Goal: Check status

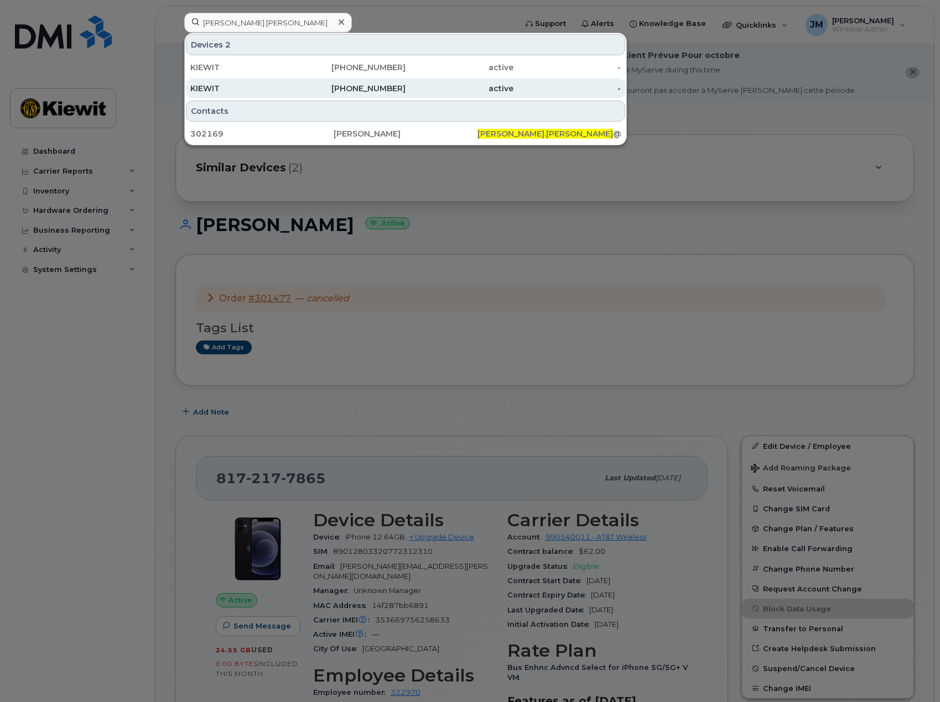
type input "[PERSON_NAME].[PERSON_NAME]"
click at [258, 87] on div "KIEWIT" at bounding box center [244, 88] width 108 height 11
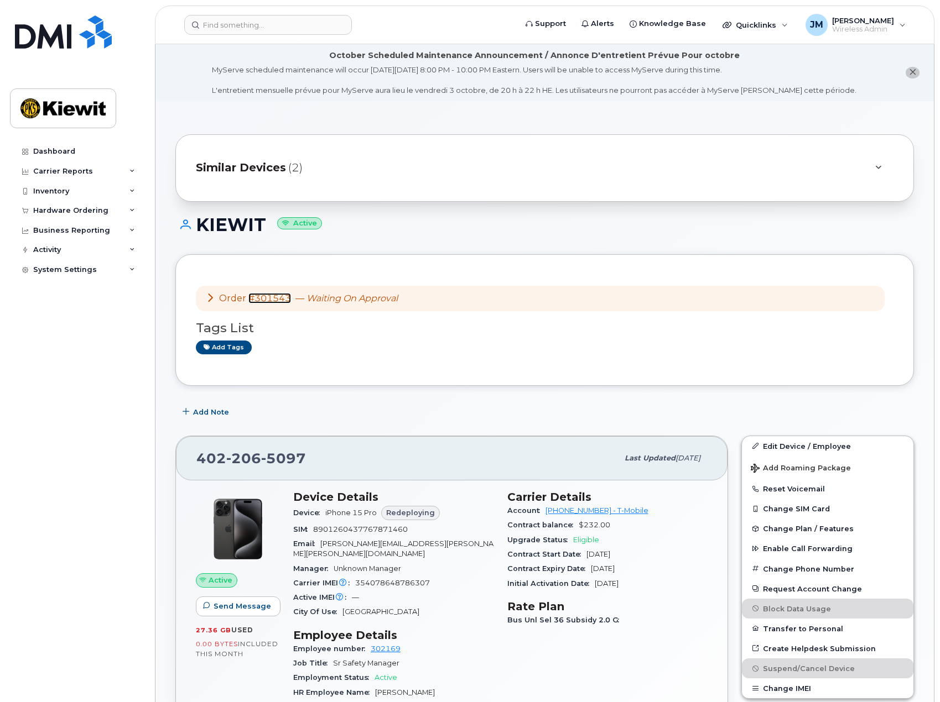
click at [256, 299] on link "#301543" at bounding box center [269, 298] width 43 height 11
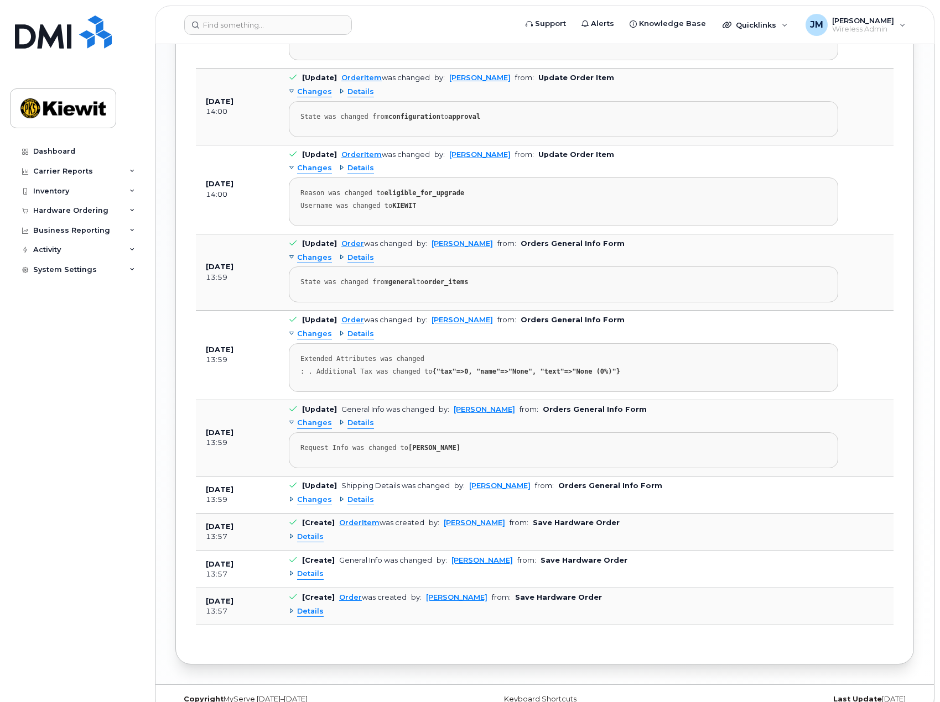
scroll to position [1237, 0]
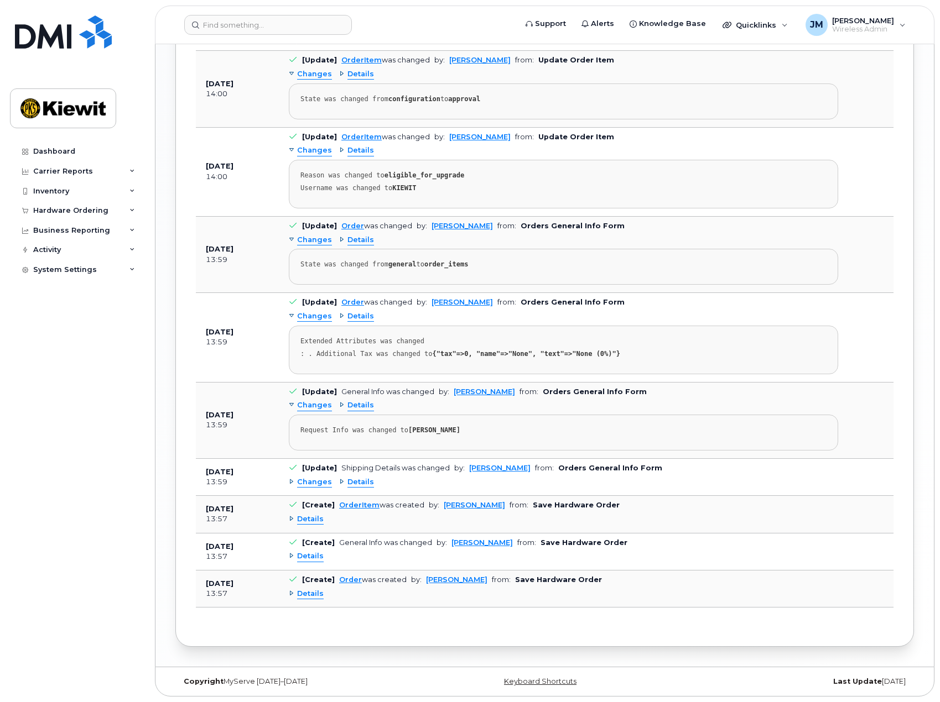
click at [296, 592] on div "Details" at bounding box center [306, 594] width 35 height 11
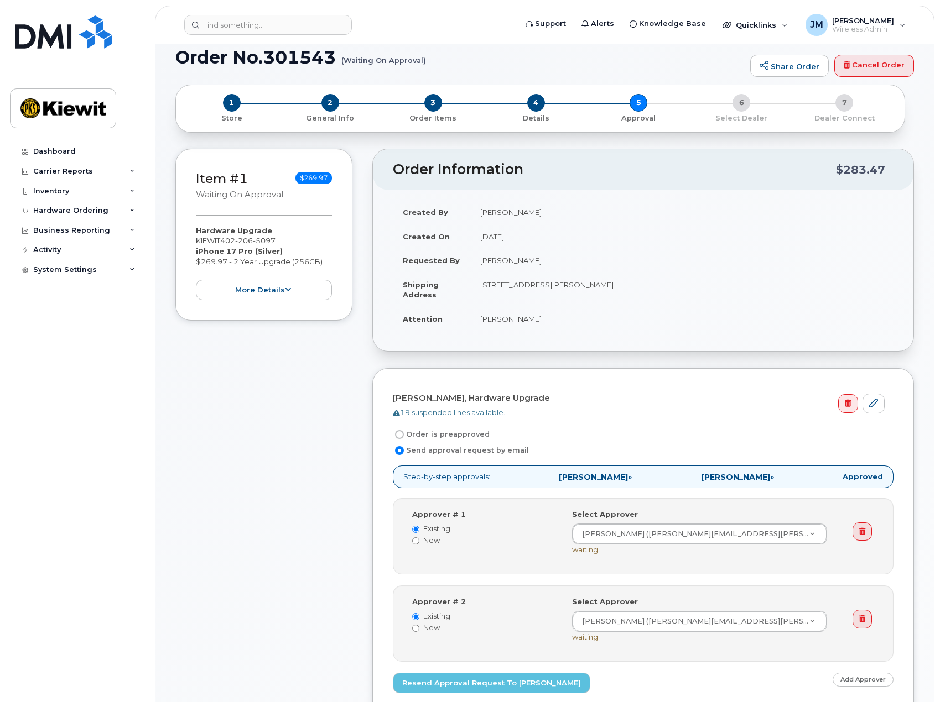
scroll to position [11, 0]
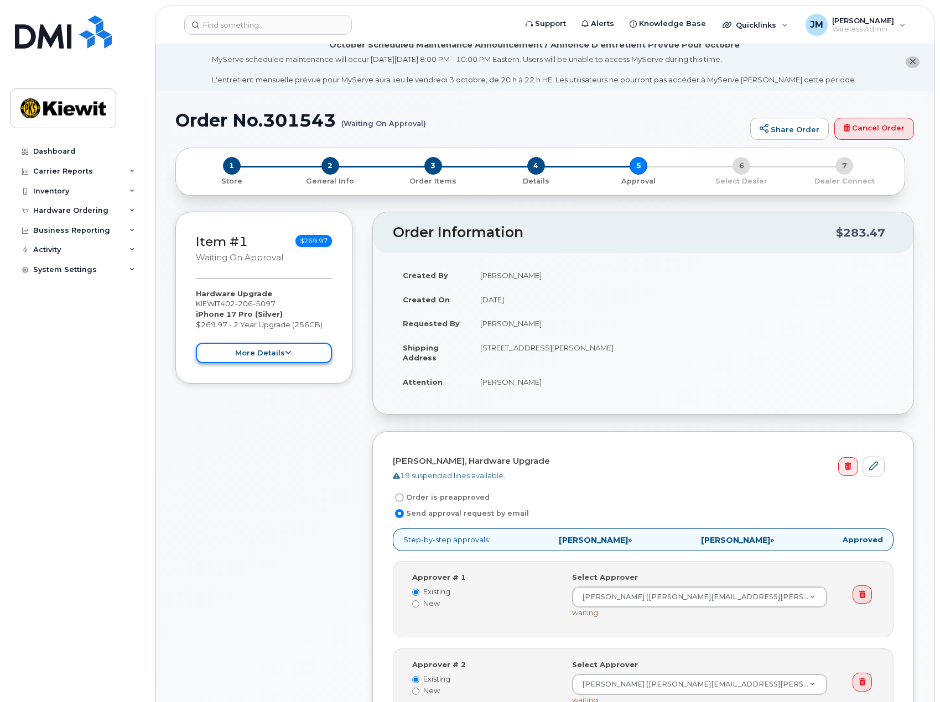
click at [265, 354] on button "more details" at bounding box center [264, 353] width 136 height 20
